Goal: Find specific page/section: Find specific page/section

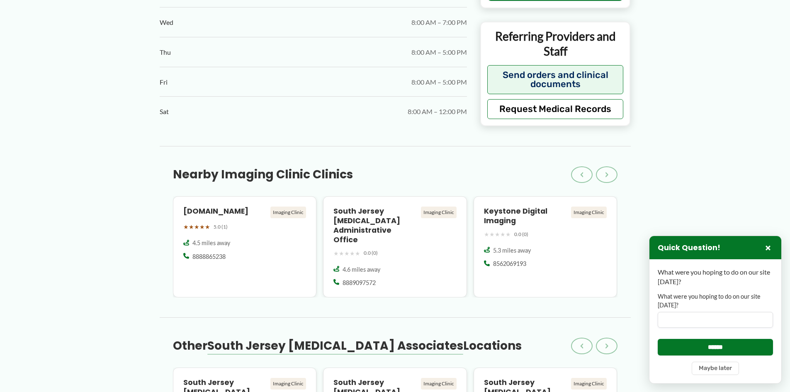
scroll to position [663, 0]
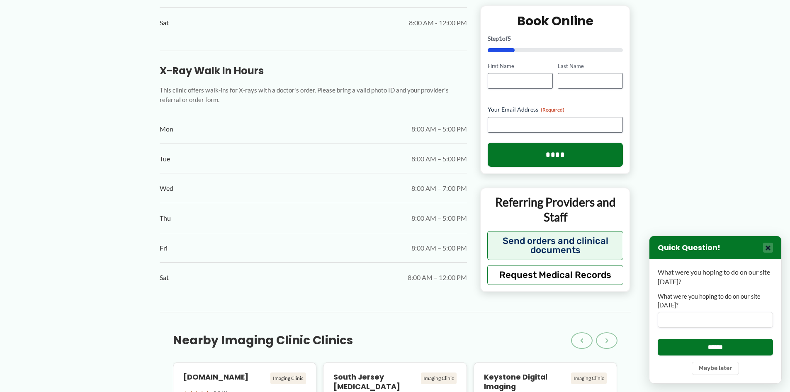
click at [770, 246] on button "×" at bounding box center [768, 248] width 10 height 10
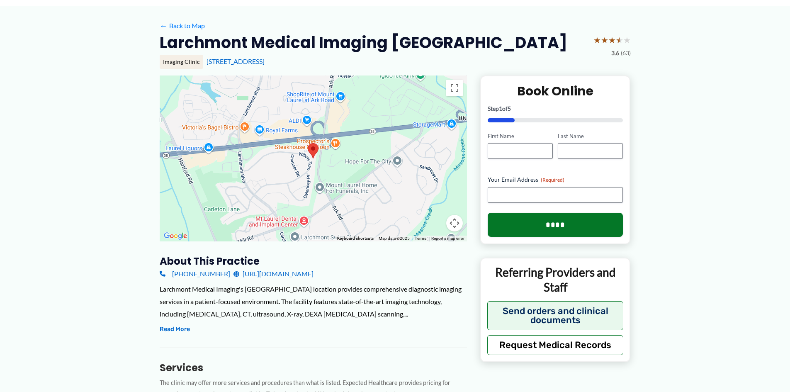
scroll to position [0, 0]
